Goal: Information Seeking & Learning: Learn about a topic

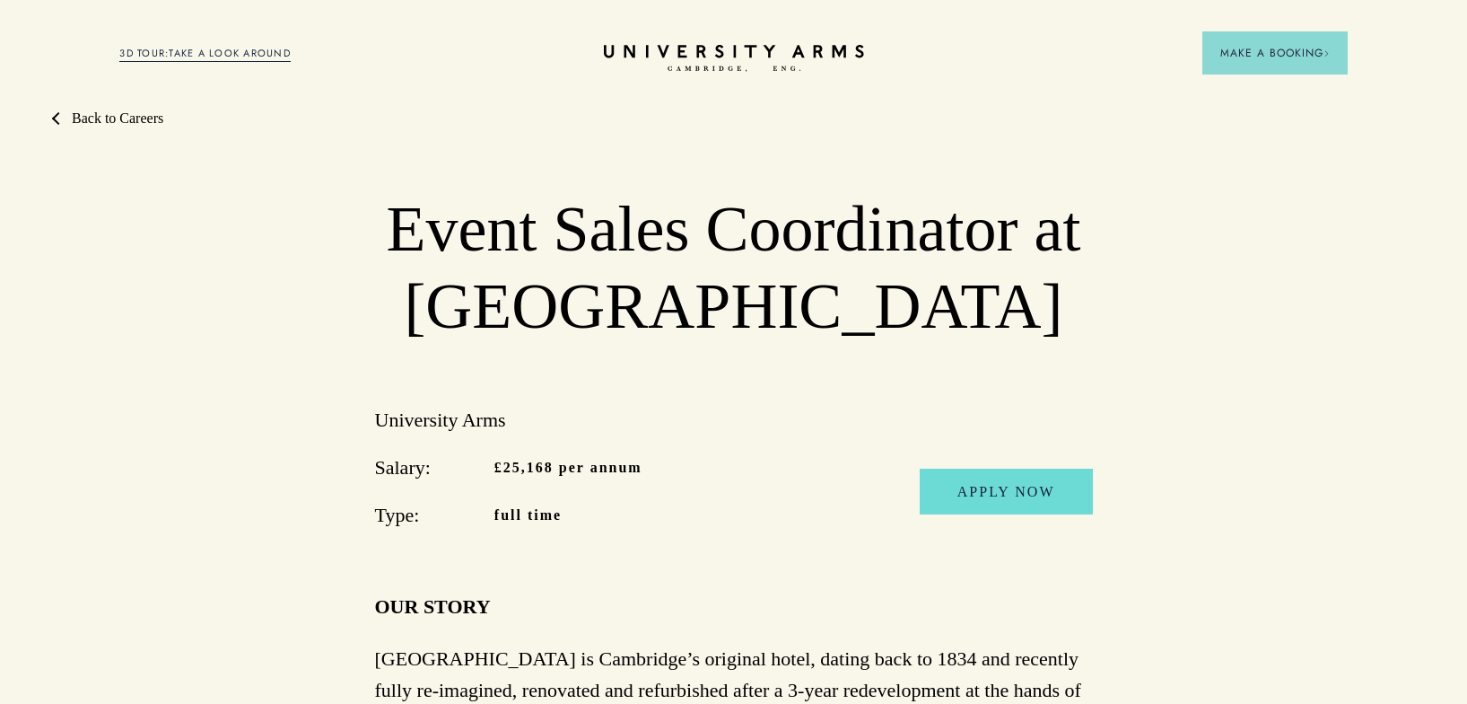
drag, startPoint x: 404, startPoint y: 205, endPoint x: 912, endPoint y: 319, distance: 520.5
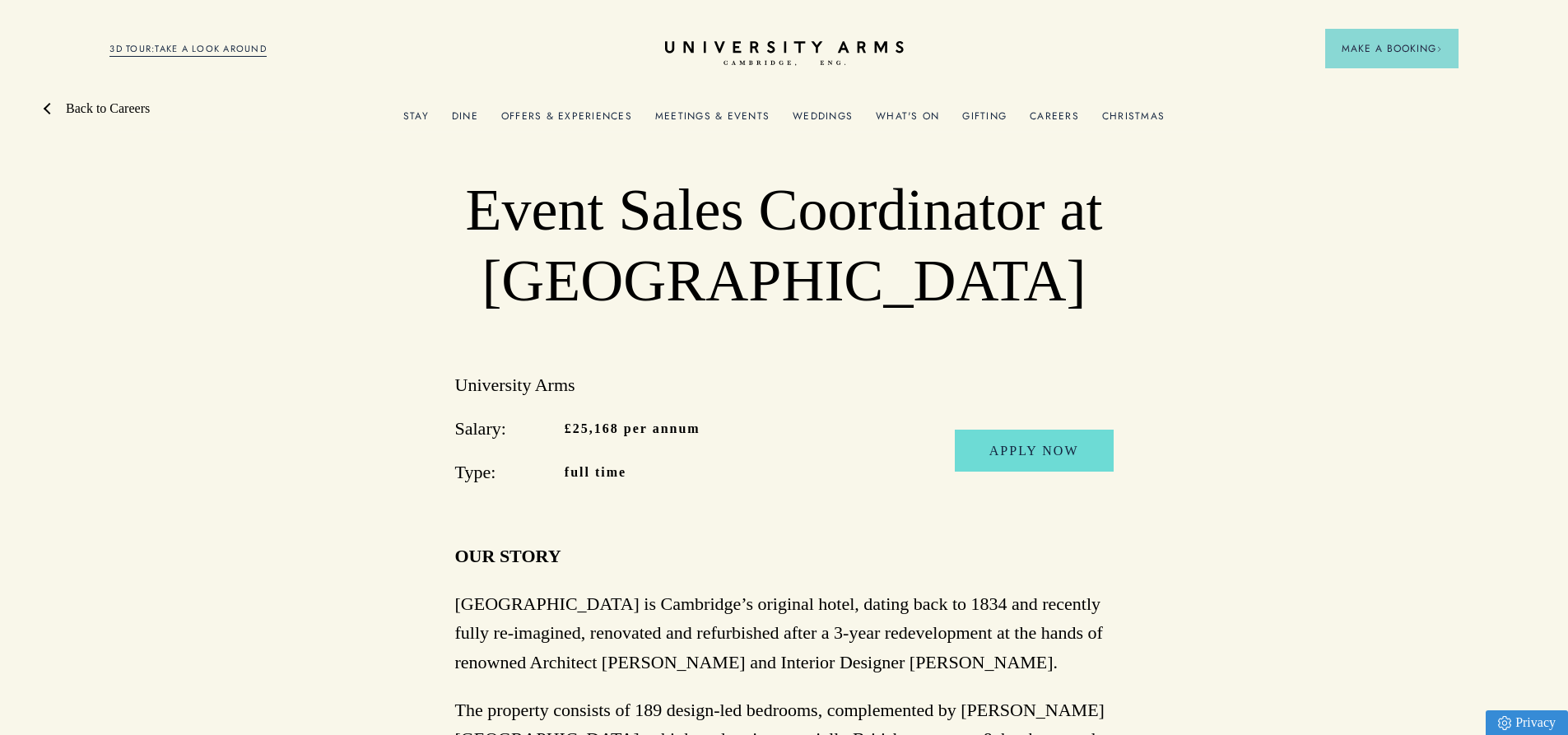
click at [75, 109] on link "Back to Careers" at bounding box center [99, 109] width 100 height 20
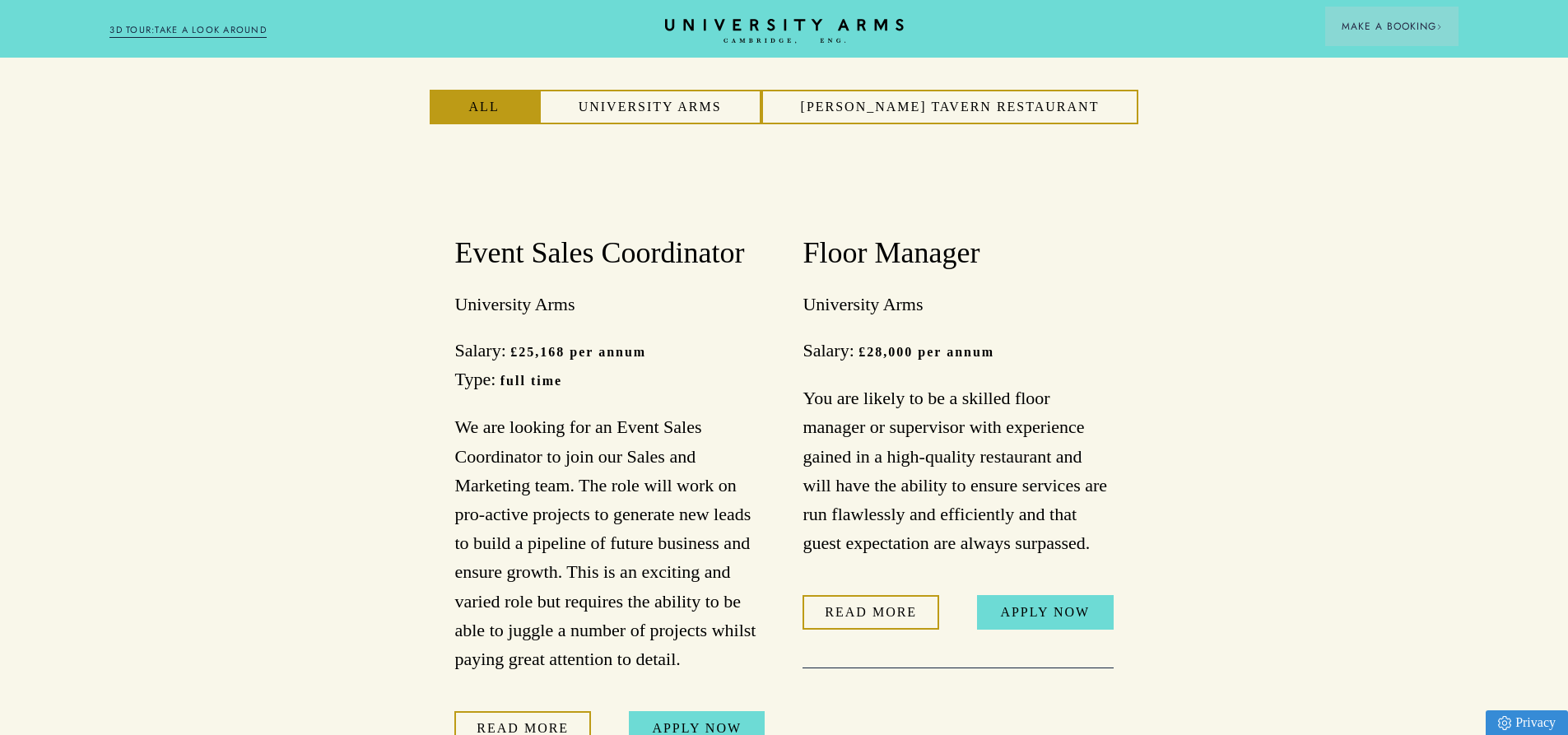
scroll to position [2553, 0]
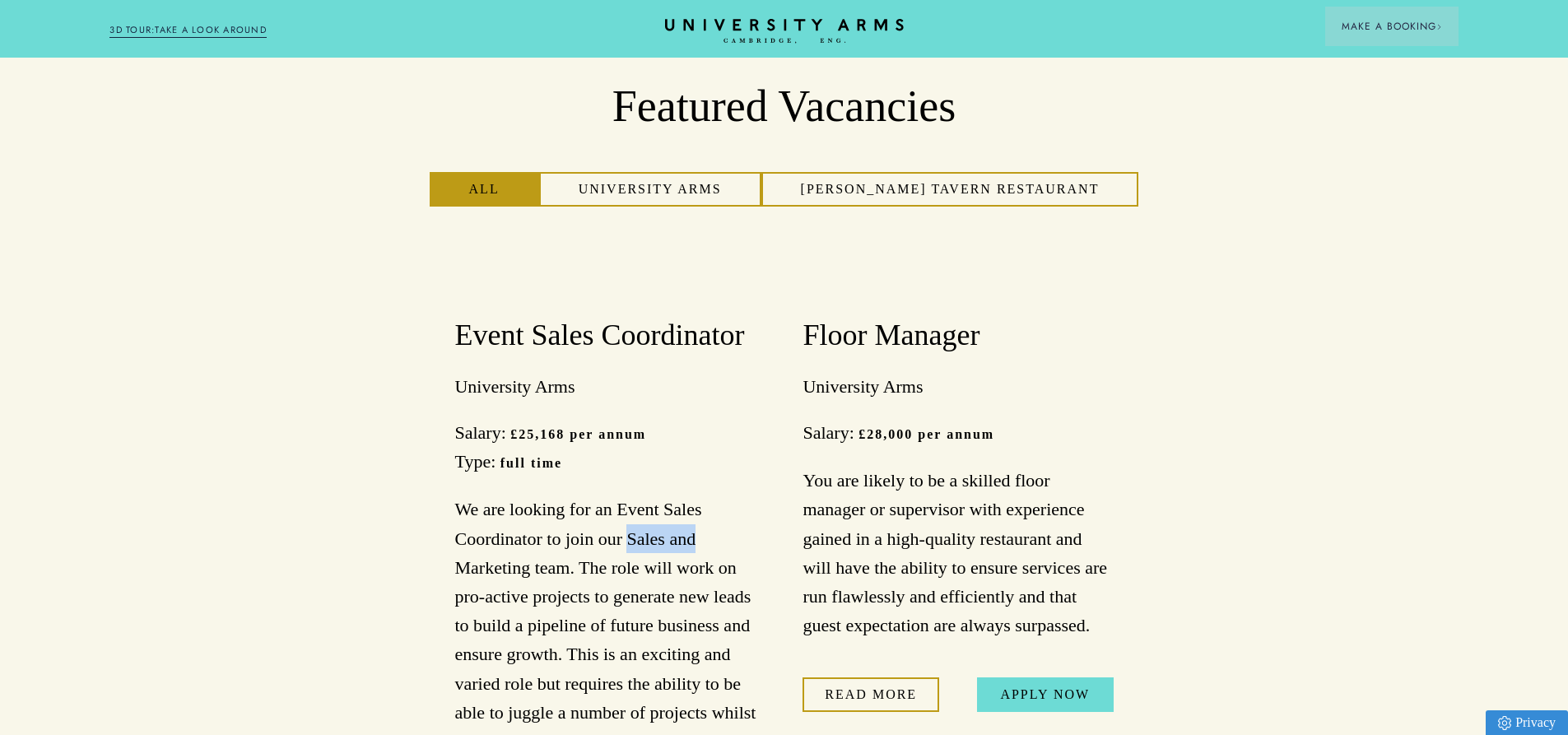
drag, startPoint x: 628, startPoint y: 327, endPoint x: 702, endPoint y: 333, distance: 74.2
click at [702, 495] on p "We are looking for an Event Sales Coordinator to join our Sales and Marketing t…" at bounding box center [609, 625] width 310 height 261
click at [645, 495] on p "We are looking for an Event Sales Coordinator to join our Sales and Marketing t…" at bounding box center [609, 625] width 310 height 261
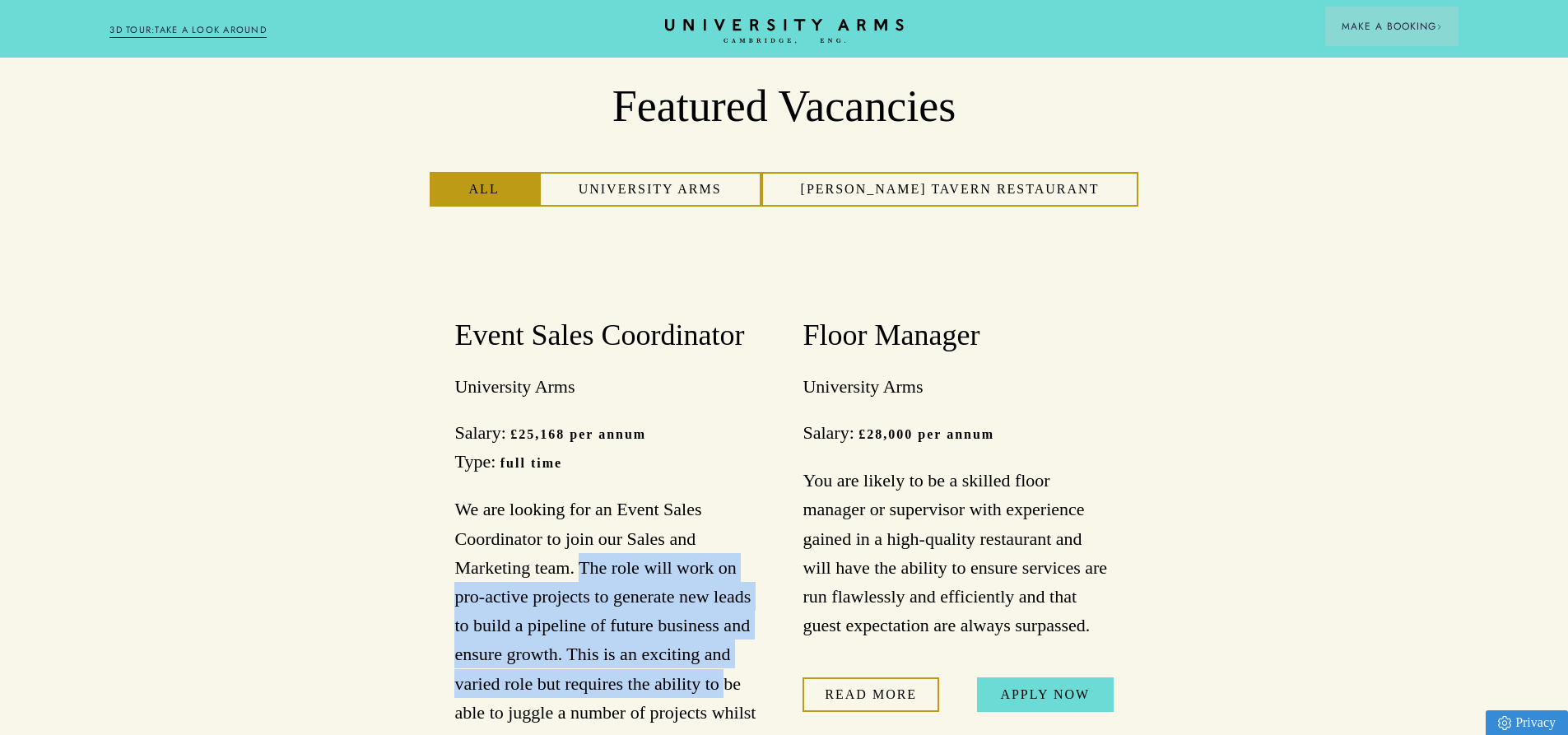
drag, startPoint x: 579, startPoint y: 357, endPoint x: 647, endPoint y: 459, distance: 122.6
click at [717, 495] on p "We are looking for an Event Sales Coordinator to join our Sales and Marketing t…" at bounding box center [609, 625] width 310 height 261
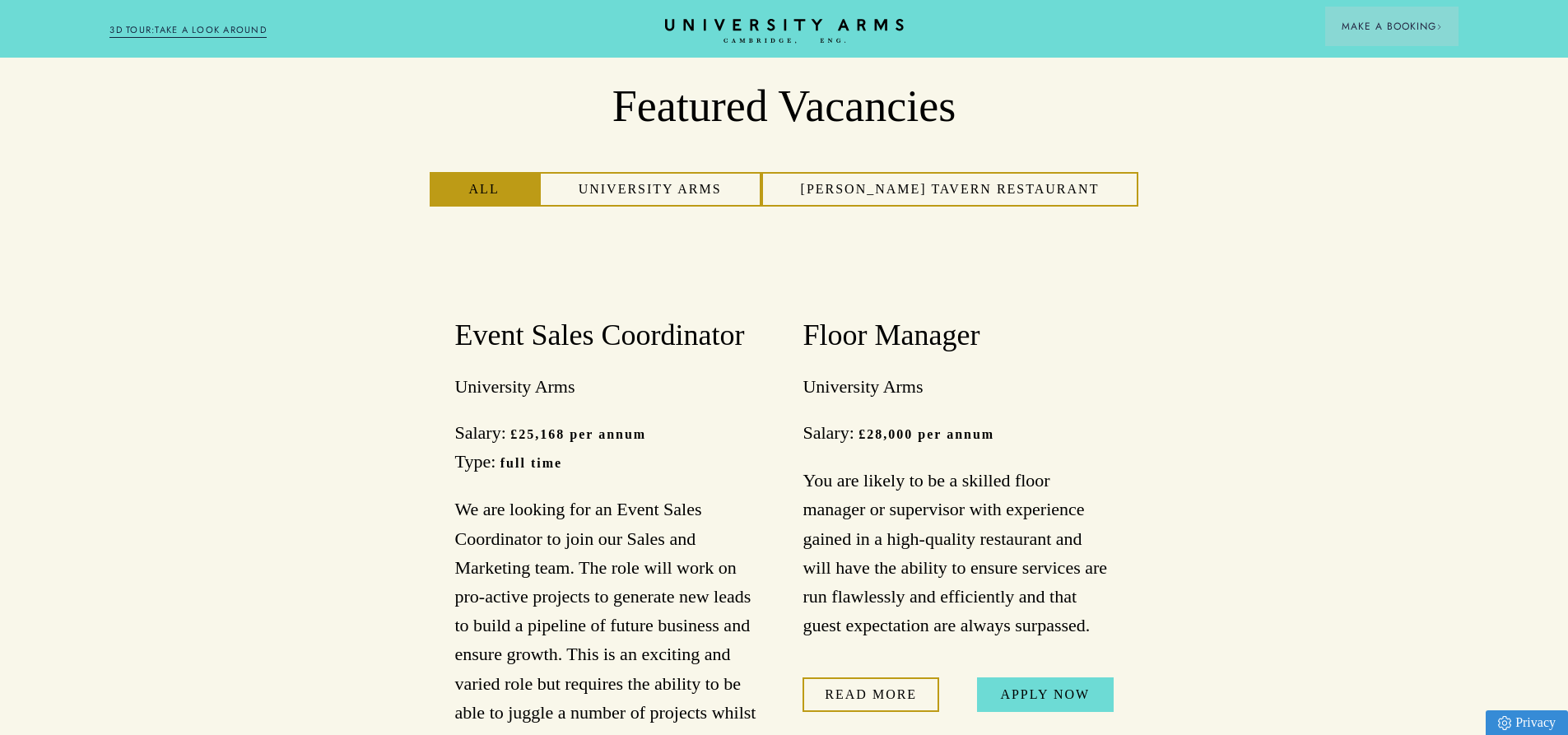
scroll to position [2717, 0]
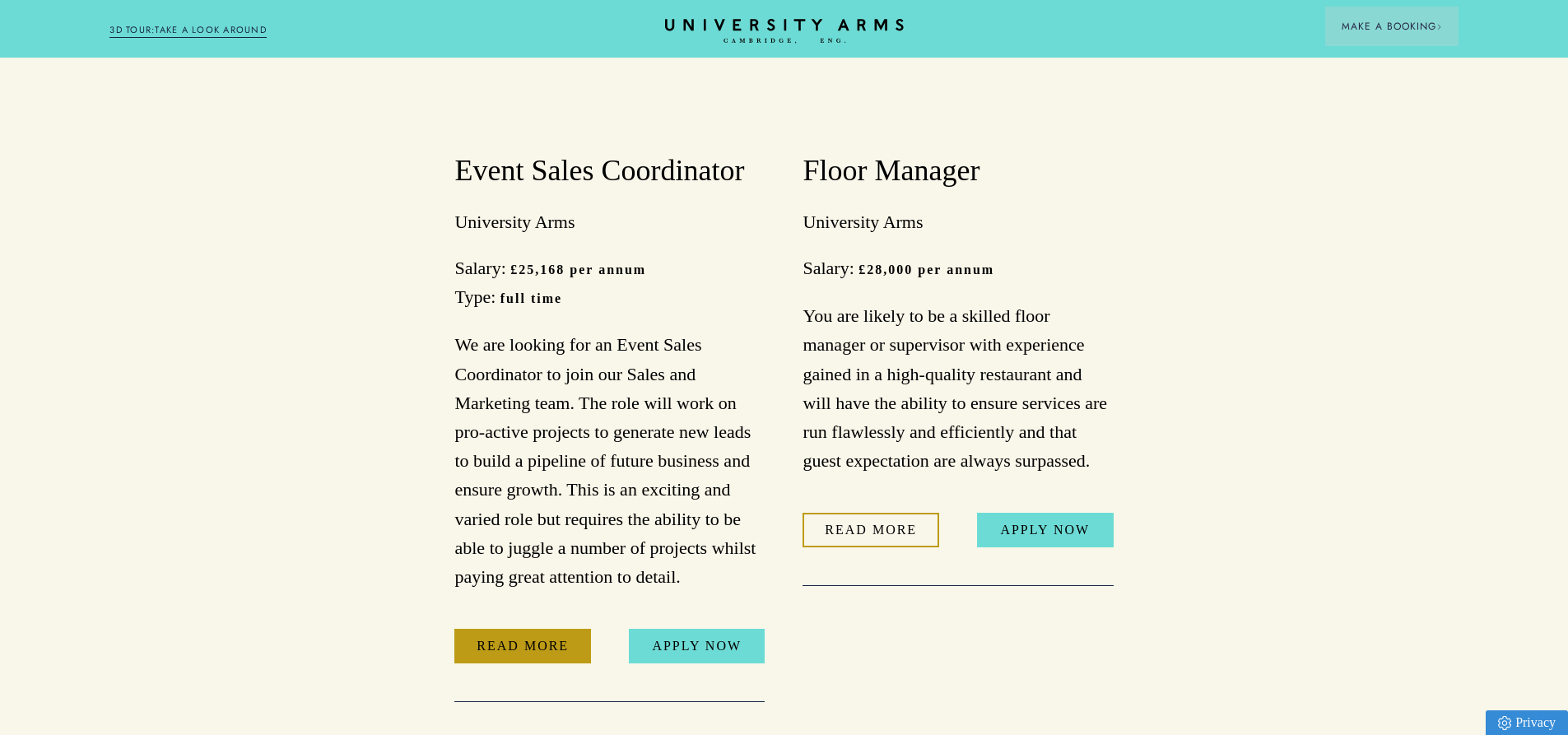
click at [521, 629] on link "Read More" at bounding box center [522, 647] width 137 height 35
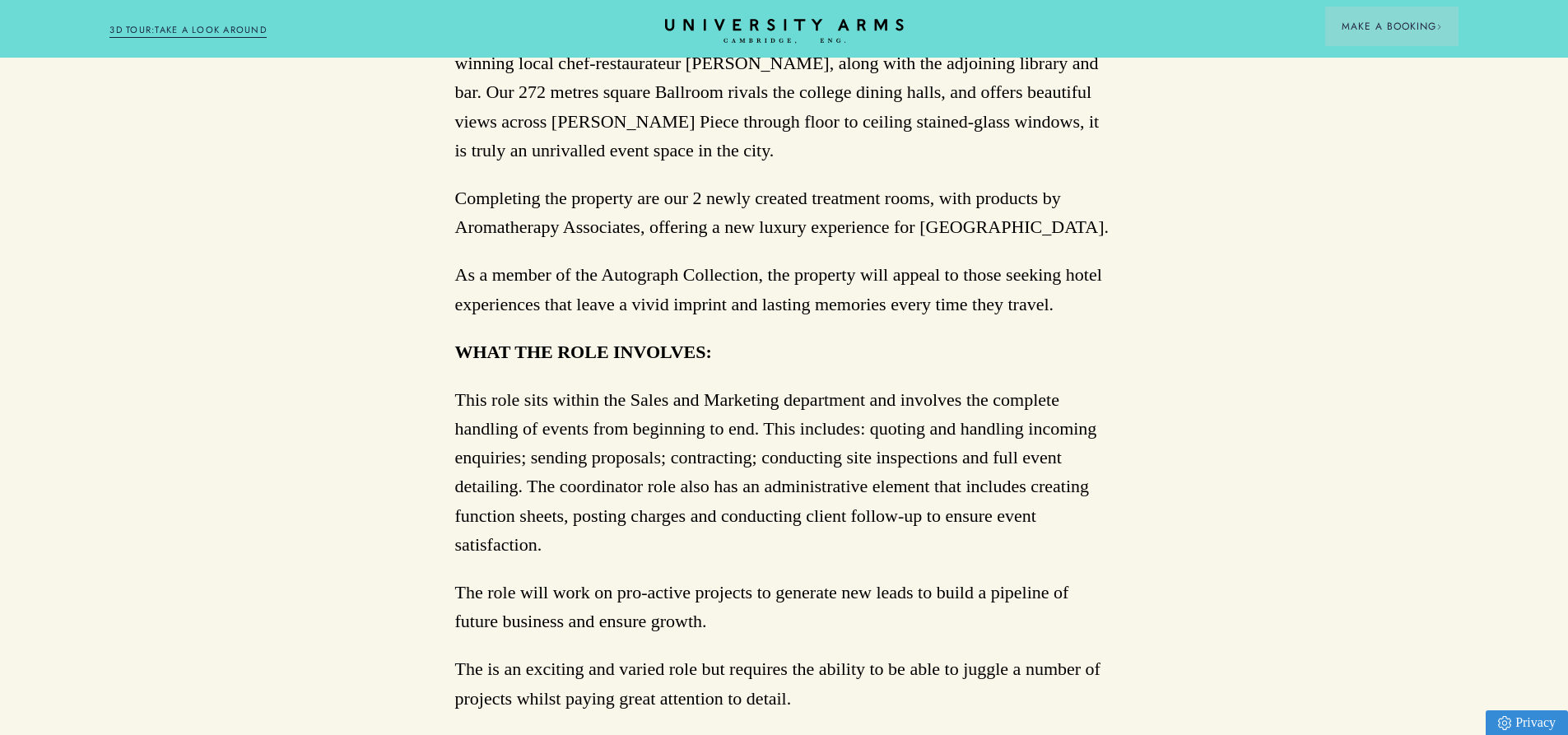
scroll to position [823, 0]
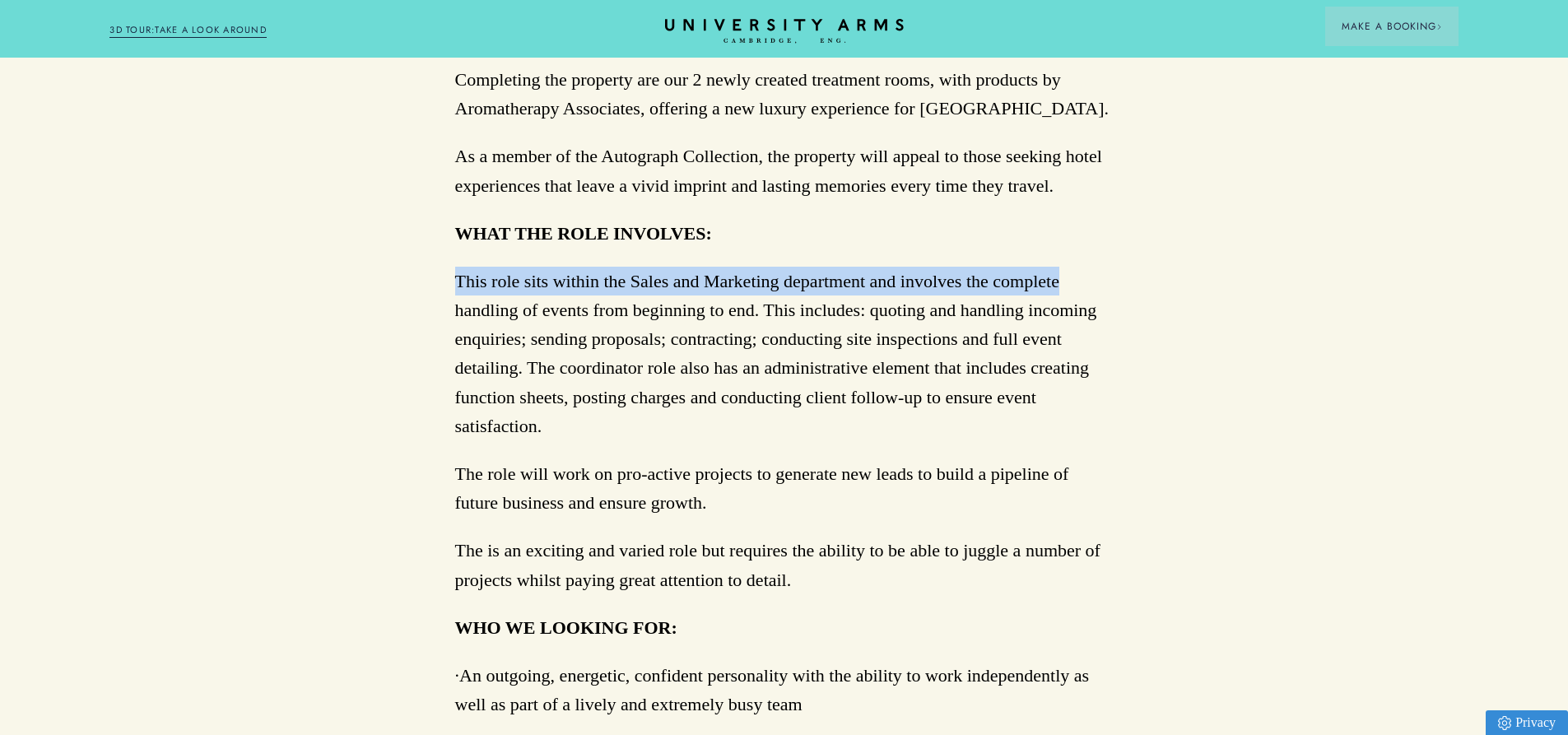
drag, startPoint x: 449, startPoint y: 279, endPoint x: 1100, endPoint y: 279, distance: 651.0
click at [1100, 279] on div "Event Sales Coordinator at [GEOGRAPHIC_DATA] Arms Salary: £25,168 per annum Typ…" at bounding box center [784, 482] width 878 height 2259
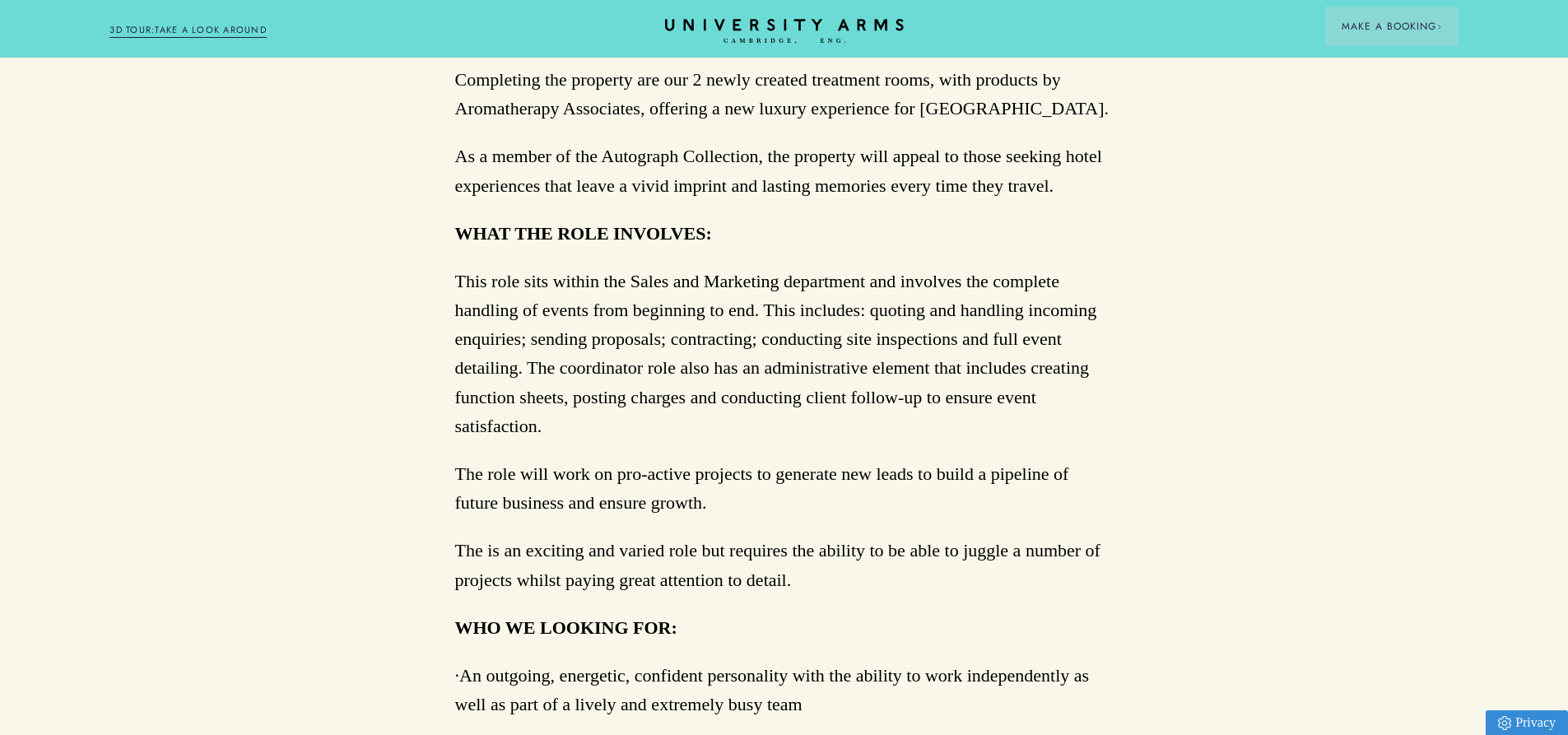
click at [462, 321] on p "This role sits within the Sales and Marketing department and involves the compl…" at bounding box center [784, 353] width 659 height 173
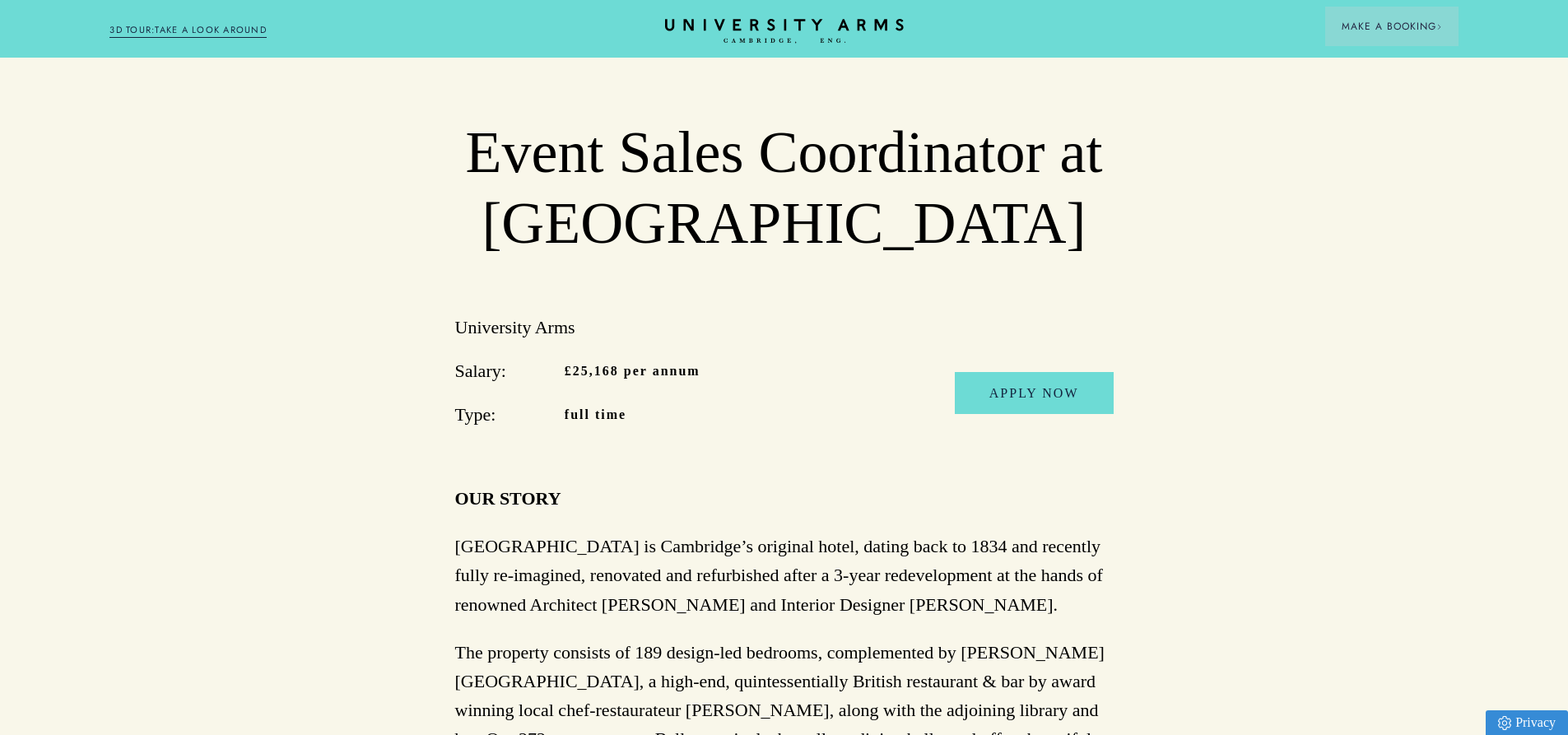
scroll to position [0, 0]
